Goal: Task Accomplishment & Management: Use online tool/utility

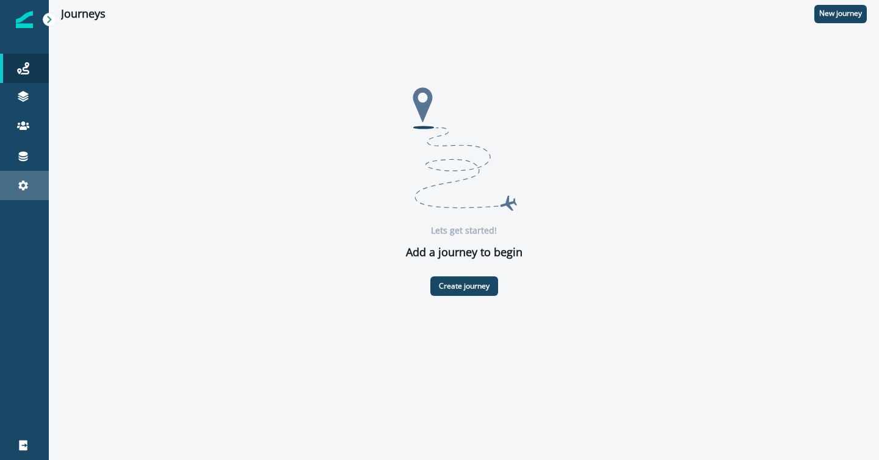
click at [20, 191] on icon at bounding box center [23, 186] width 12 height 12
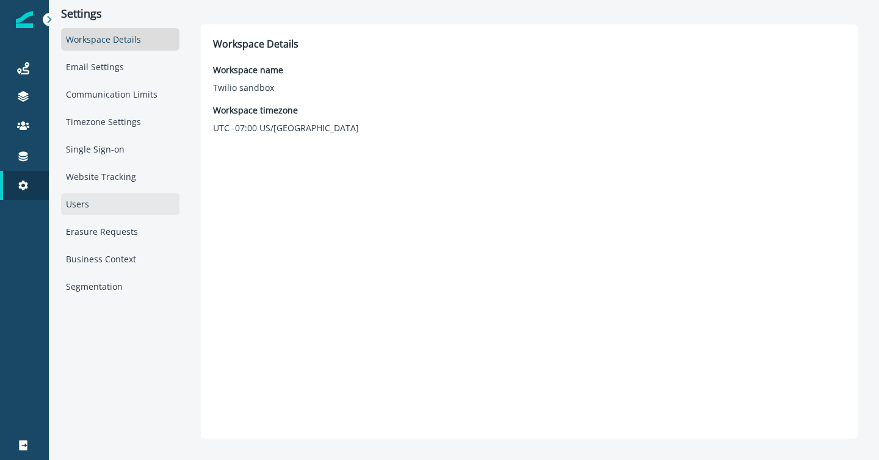
click at [79, 208] on div "Users" at bounding box center [120, 204] width 118 height 23
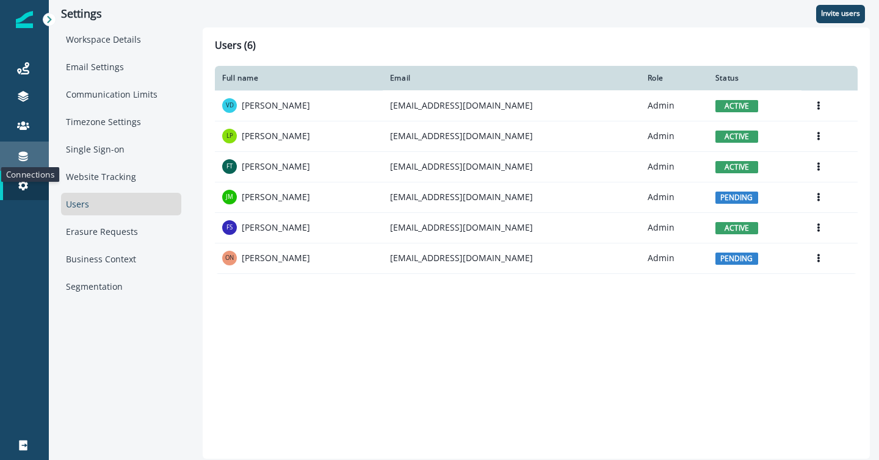
click at [23, 156] on icon at bounding box center [23, 156] width 12 height 12
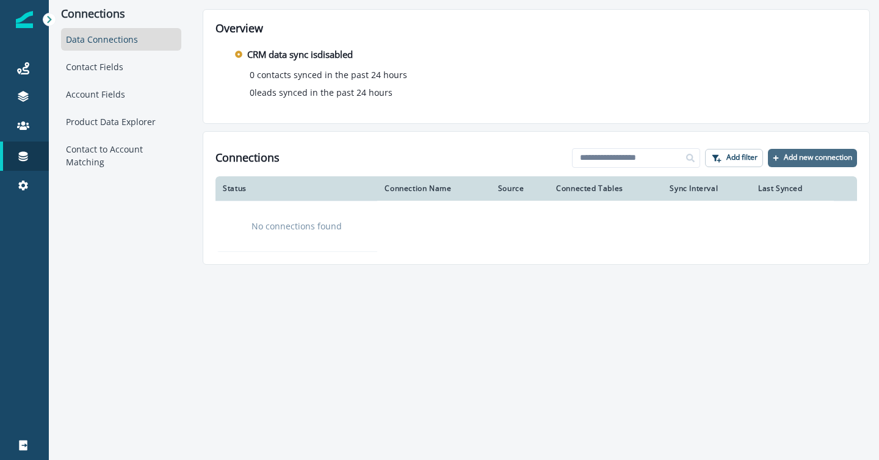
click at [820, 157] on p "Add new connection" at bounding box center [818, 157] width 68 height 9
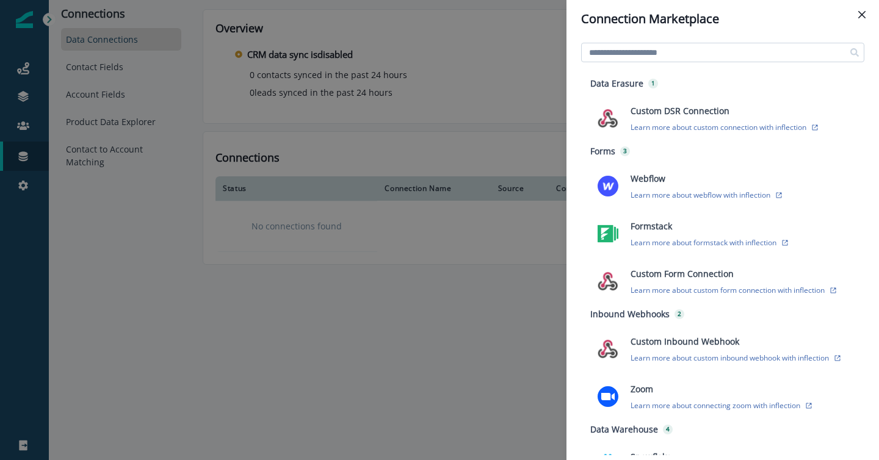
click at [644, 53] on input at bounding box center [722, 53] width 283 height 20
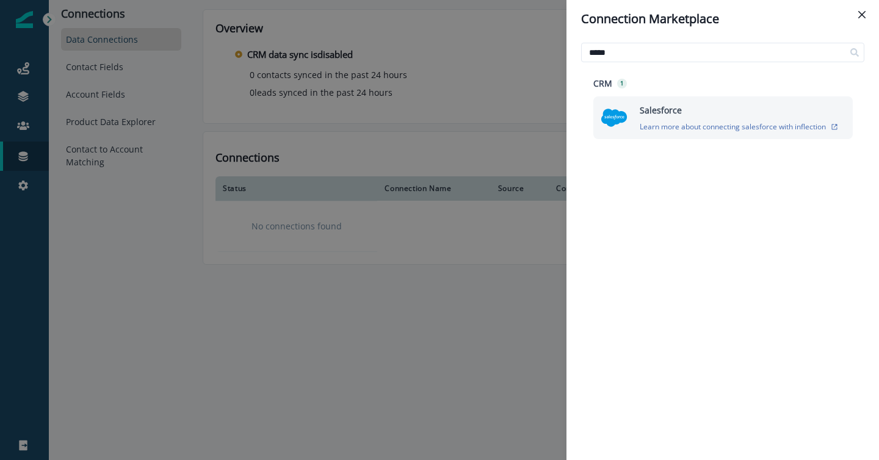
type input "*****"
click at [613, 120] on img at bounding box center [614, 117] width 27 height 27
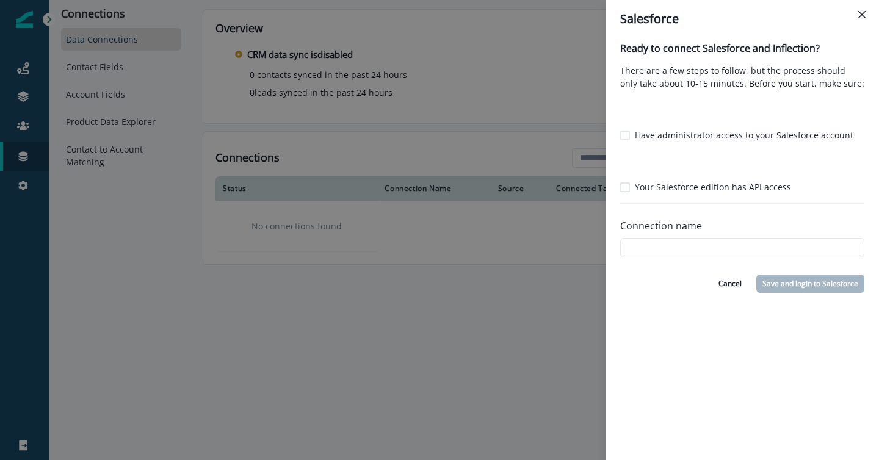
click at [628, 131] on span at bounding box center [625, 136] width 10 height 10
click at [626, 184] on span at bounding box center [625, 188] width 10 height 10
click at [648, 251] on input "Connection name" at bounding box center [742, 248] width 244 height 20
type input "*********"
click at [800, 285] on button "Save and login to Salesforce" at bounding box center [811, 284] width 108 height 18
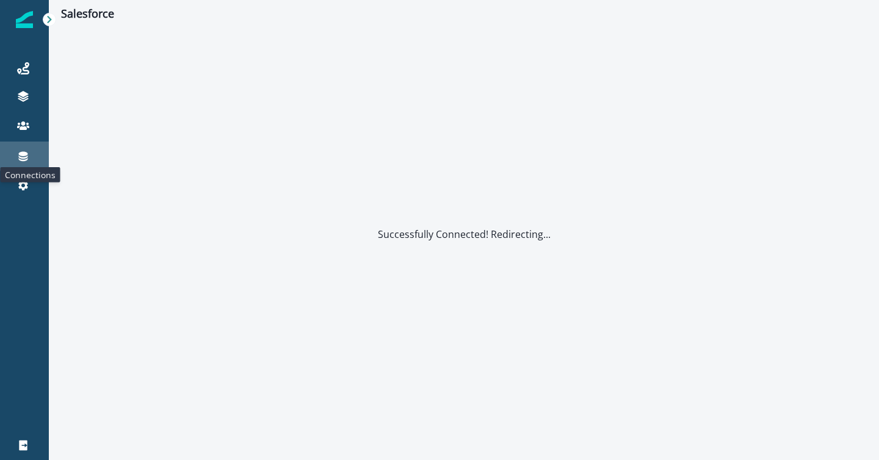
click at [24, 159] on icon at bounding box center [23, 156] width 12 height 12
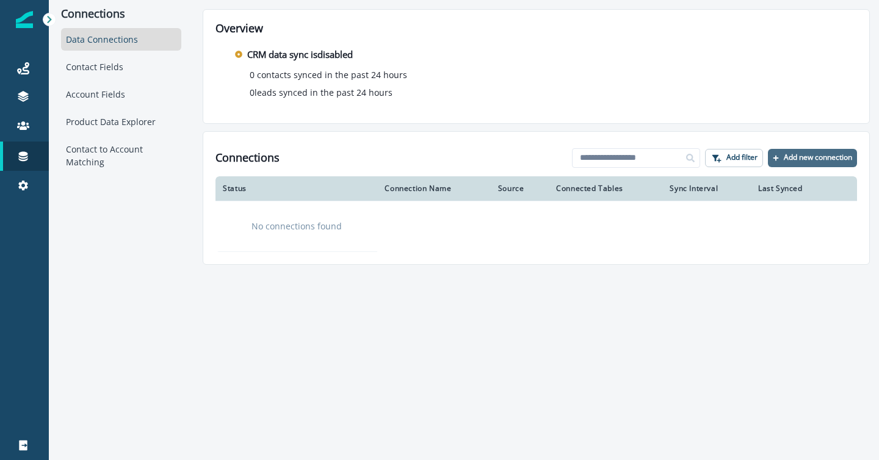
click at [813, 158] on p "Add new connection" at bounding box center [818, 157] width 68 height 9
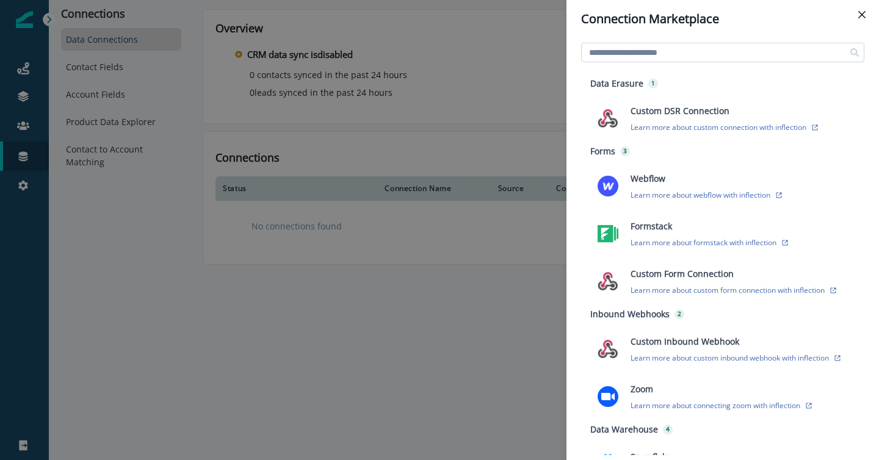
click at [643, 52] on input at bounding box center [722, 53] width 283 height 20
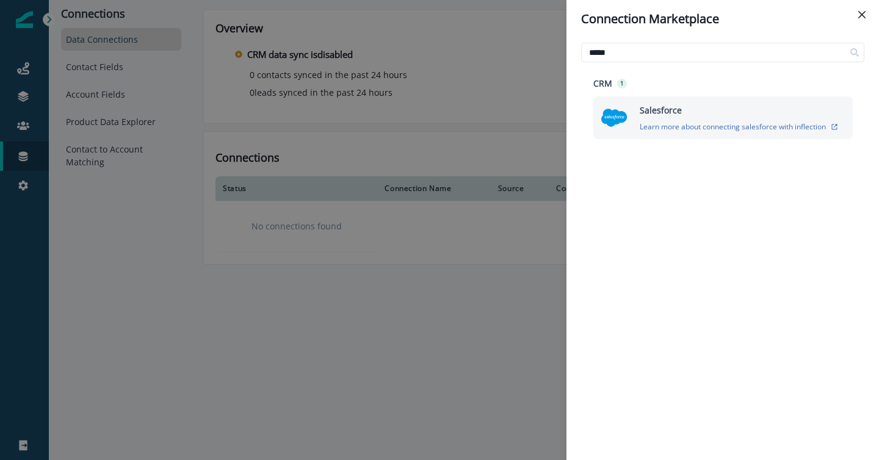
type input "*****"
click at [609, 122] on img at bounding box center [614, 117] width 27 height 27
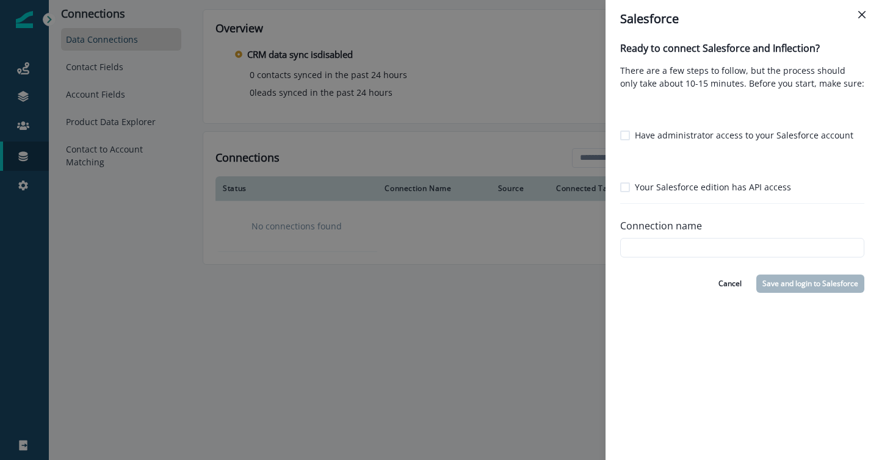
click at [626, 134] on span at bounding box center [625, 136] width 10 height 10
click at [627, 186] on span at bounding box center [625, 188] width 10 height 10
click at [648, 238] on input "Connection name" at bounding box center [742, 248] width 244 height 20
type input "*********"
click at [802, 287] on button "Save and login to Salesforce" at bounding box center [811, 284] width 108 height 18
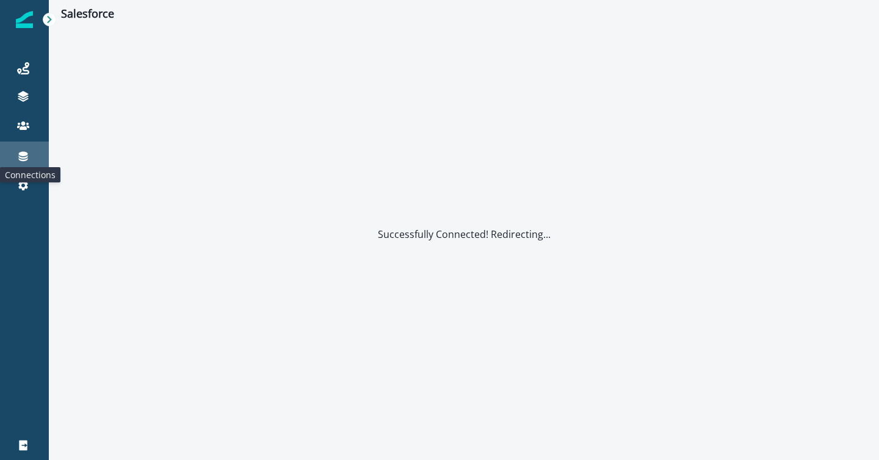
click at [19, 156] on icon at bounding box center [23, 157] width 9 height 10
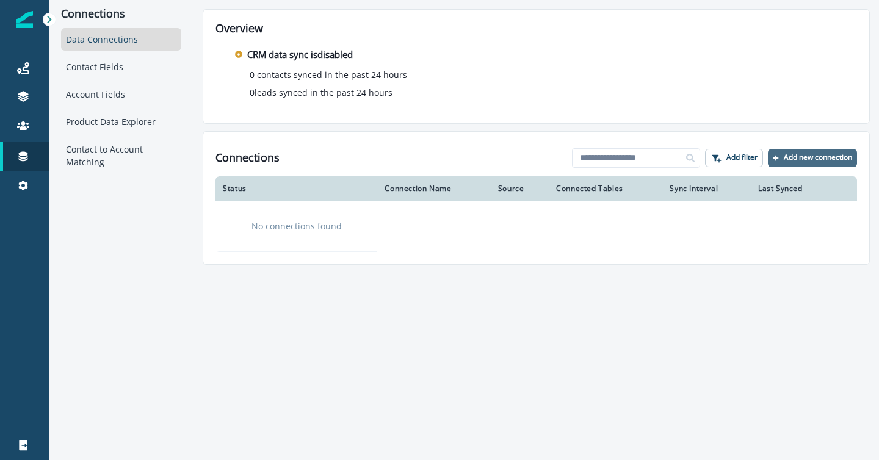
click at [803, 154] on p "Add new connection" at bounding box center [818, 157] width 68 height 9
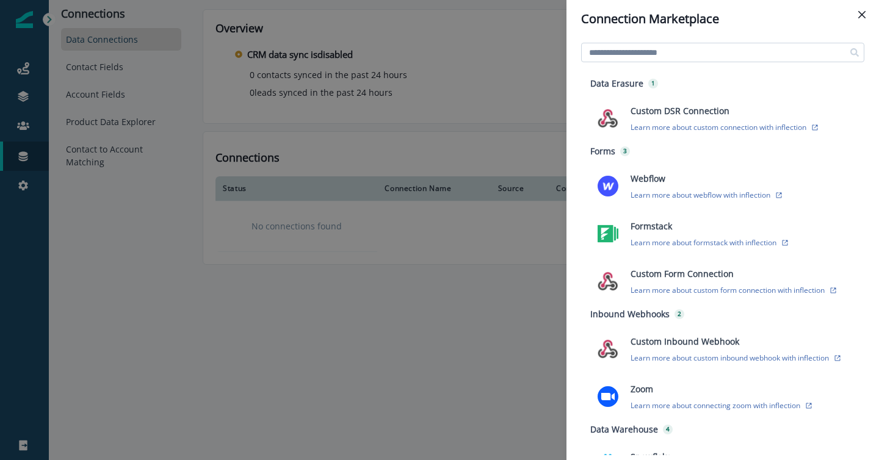
click at [620, 52] on input at bounding box center [722, 53] width 283 height 20
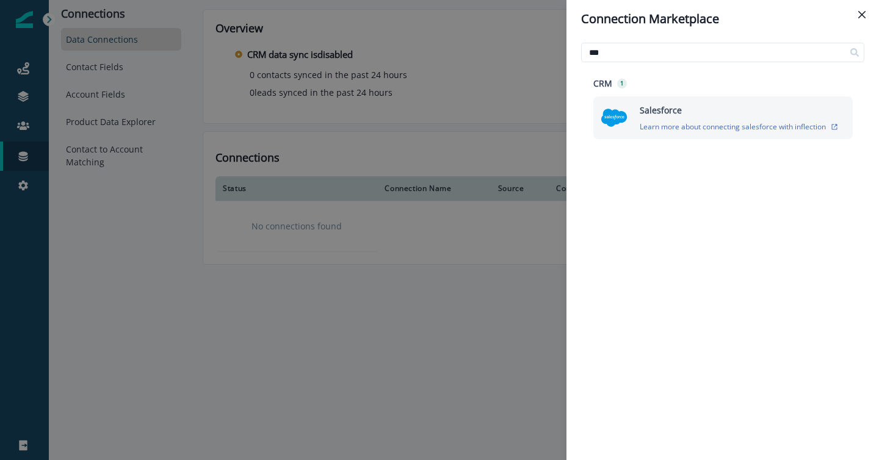
type input "***"
click at [611, 122] on img at bounding box center [614, 117] width 27 height 27
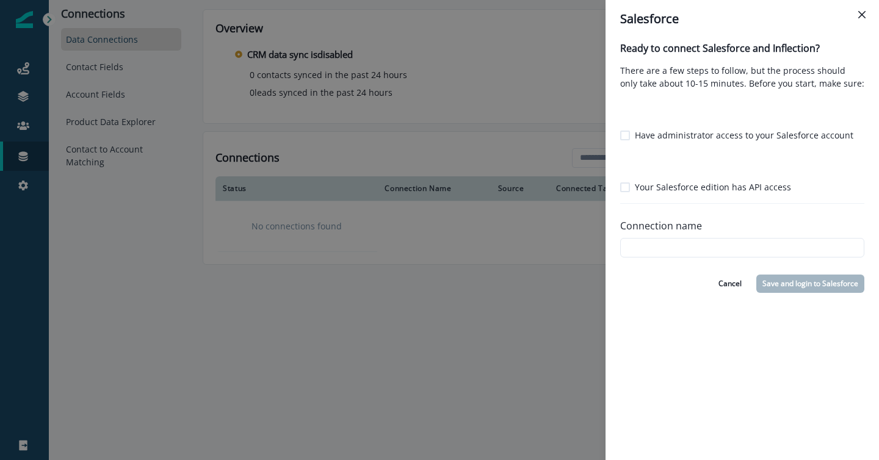
click at [626, 131] on span at bounding box center [625, 136] width 10 height 10
click at [626, 191] on span at bounding box center [625, 188] width 10 height 10
click at [645, 245] on input "Connection name" at bounding box center [742, 248] width 244 height 20
type input "*********"
click at [827, 285] on button "Save and login to Salesforce" at bounding box center [811, 284] width 108 height 18
